Goal: Obtain resource: Download file/media

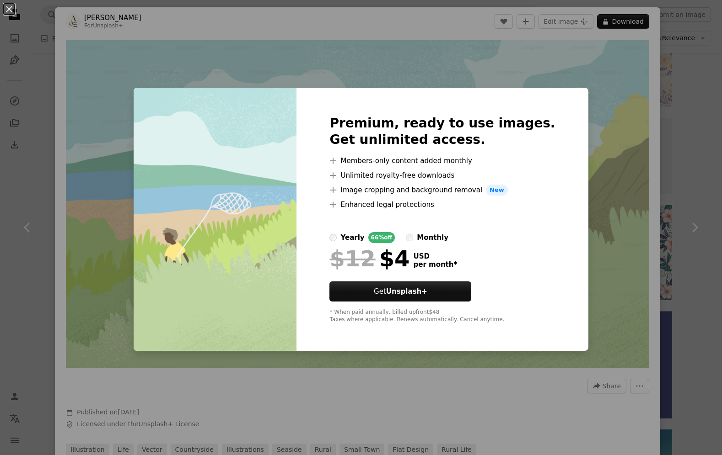
scroll to position [7451, 0]
click at [592, 158] on div "An X shape Premium, ready to use images. Get unlimited access. A plus sign Memb…" at bounding box center [361, 227] width 722 height 455
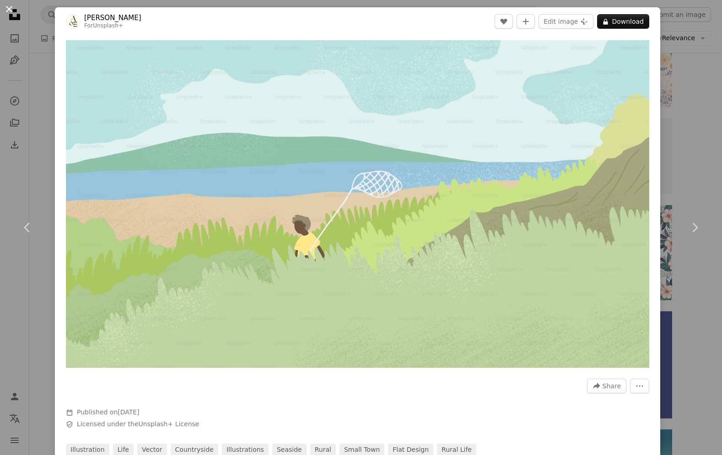
click at [9, 8] on button "An X shape" at bounding box center [9, 9] width 11 height 11
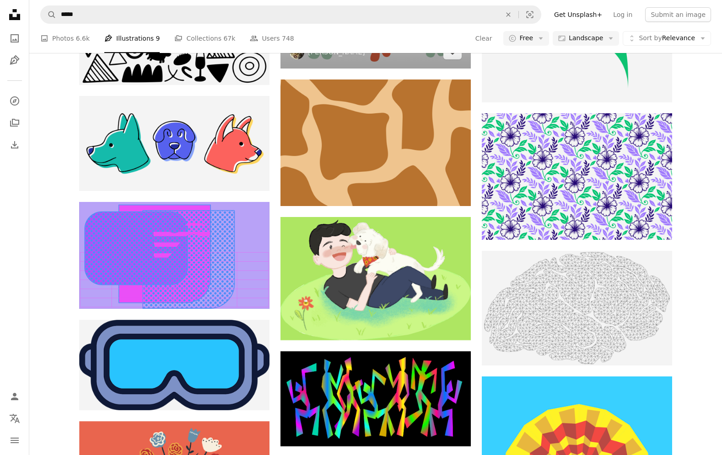
scroll to position [12774, 0]
